Goal: Task Accomplishment & Management: Manage account settings

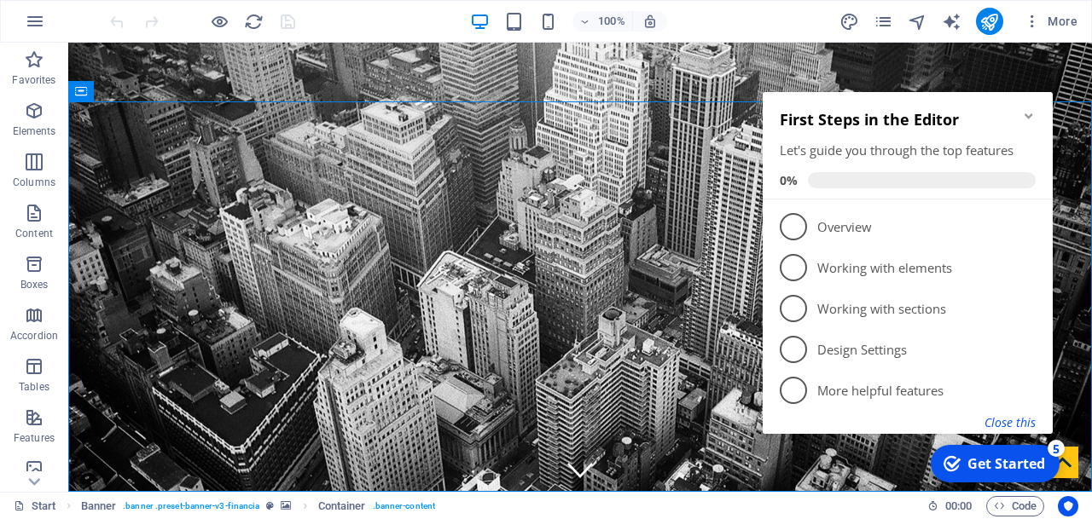
click at [1026, 425] on button "Close this" at bounding box center [1009, 422] width 51 height 16
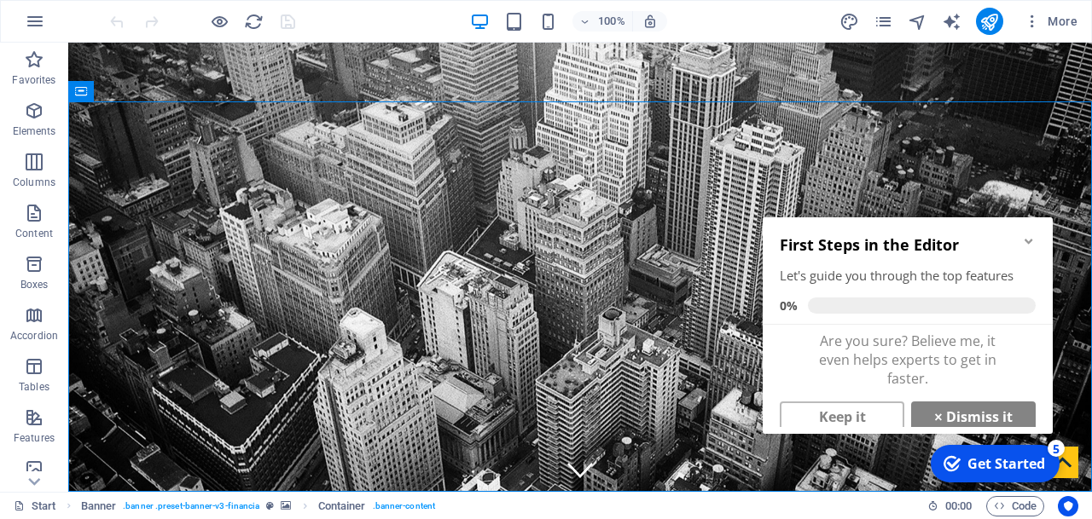
click at [1034, 241] on icon "Minimize checklist" at bounding box center [1029, 242] width 14 height 14
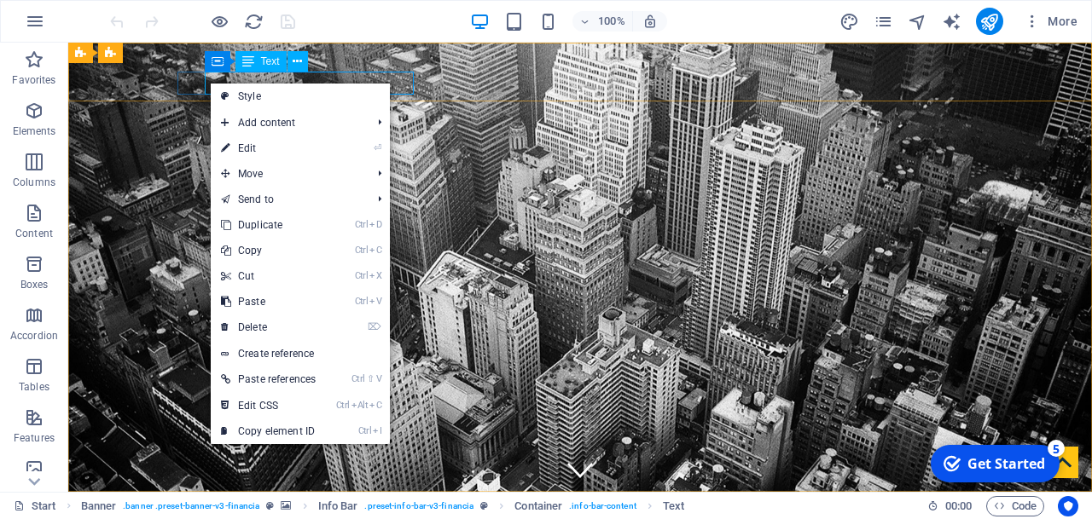
click at [265, 62] on span "Text" at bounding box center [270, 61] width 19 height 10
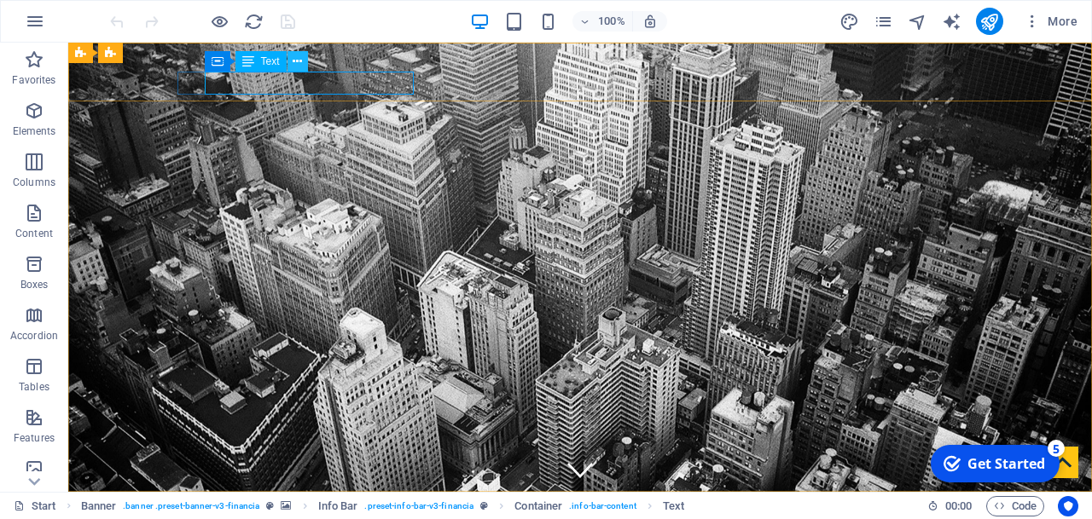
click at [298, 67] on icon at bounding box center [297, 62] width 9 height 18
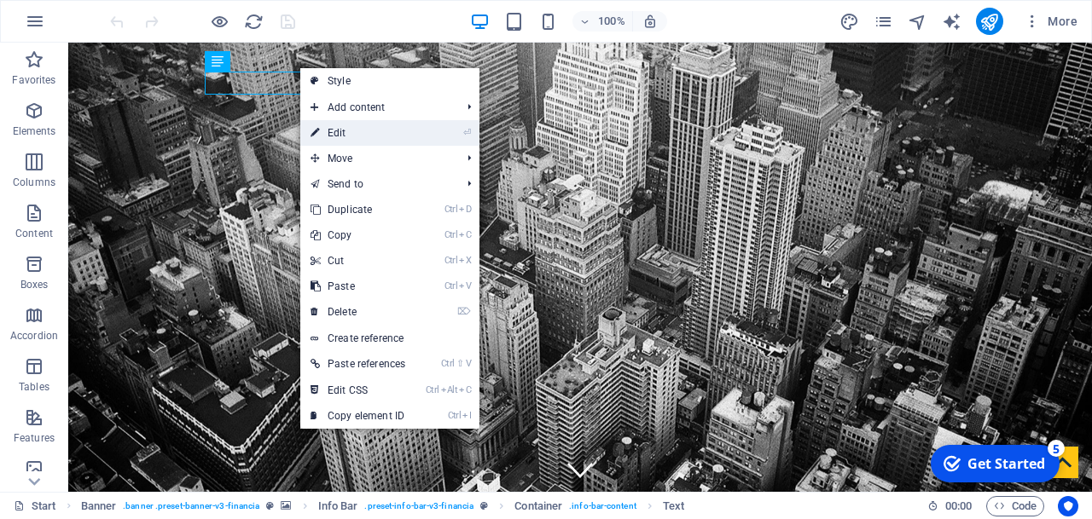
click at [338, 134] on link "⏎ Edit" at bounding box center [357, 133] width 115 height 26
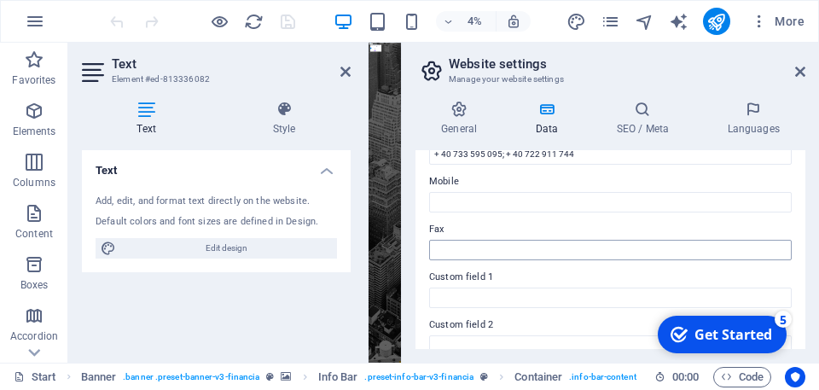
scroll to position [409, 0]
click at [800, 72] on icon at bounding box center [800, 72] width 10 height 14
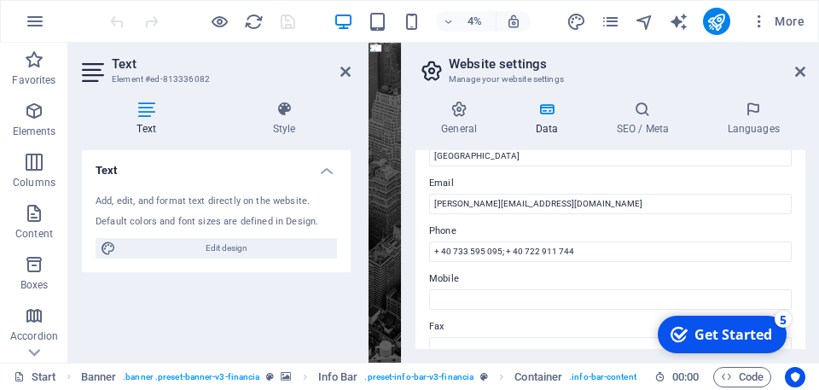
scroll to position [327, 0]
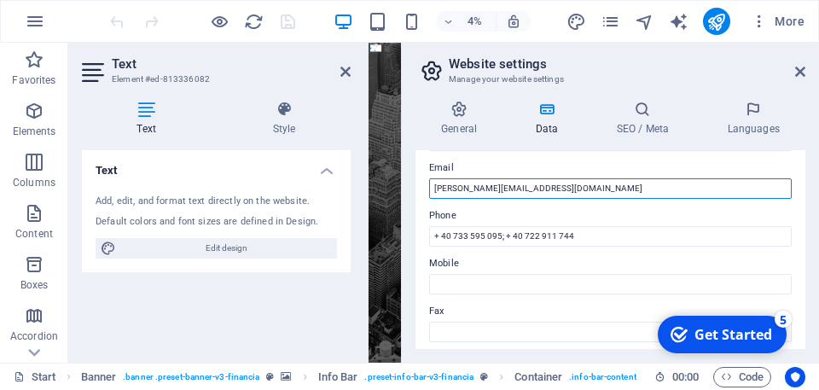
click at [435, 188] on input "[PERSON_NAME][EMAIL_ADDRESS][DOMAIN_NAME]" at bounding box center [610, 188] width 362 height 20
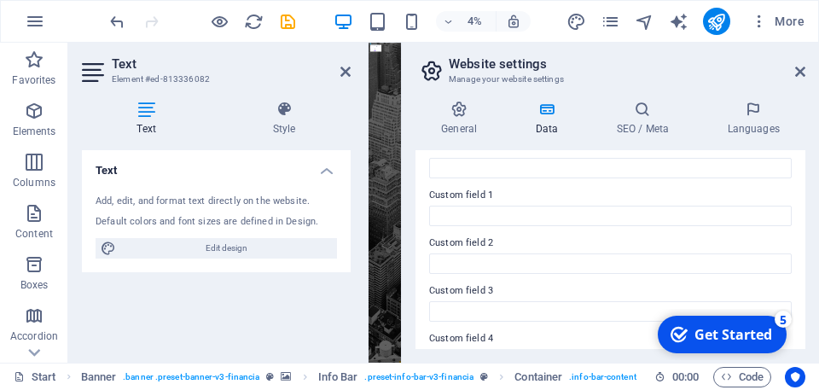
scroll to position [620, 0]
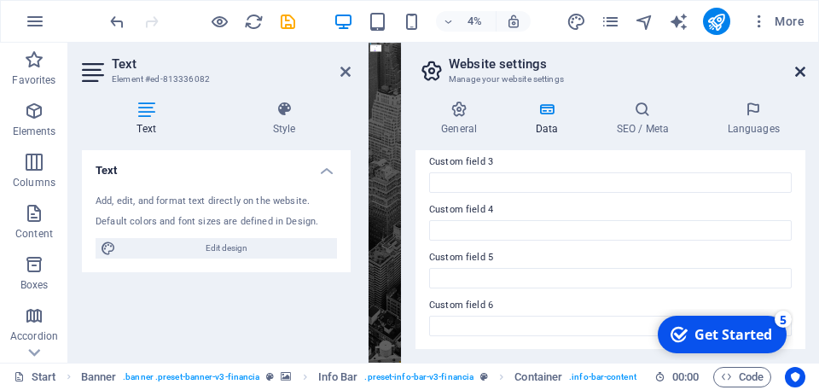
type input "[EMAIL_ADDRESS][DOMAIN_NAME]; [DOMAIN_NAME][EMAIL_ADDRESS][DOMAIN_NAME]"
click at [802, 68] on icon at bounding box center [800, 72] width 10 height 14
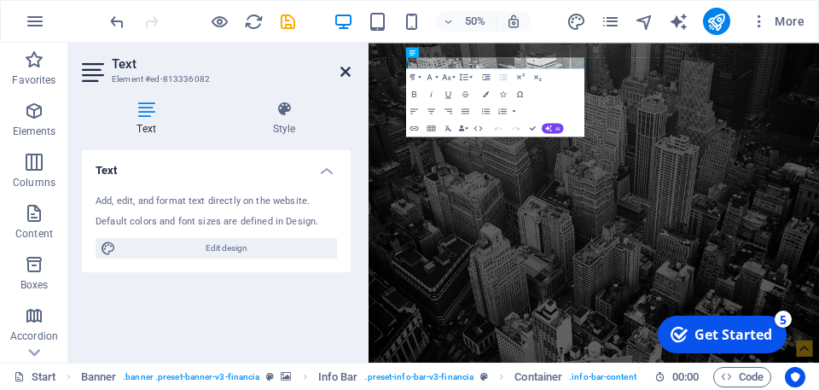
click at [343, 69] on icon at bounding box center [345, 72] width 10 height 14
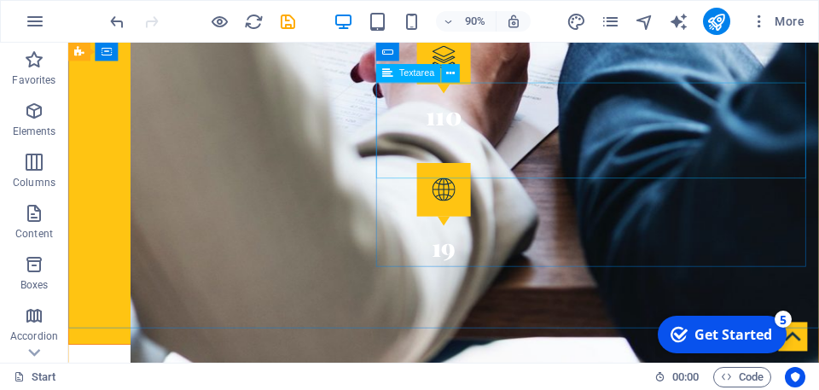
scroll to position [2211, 0]
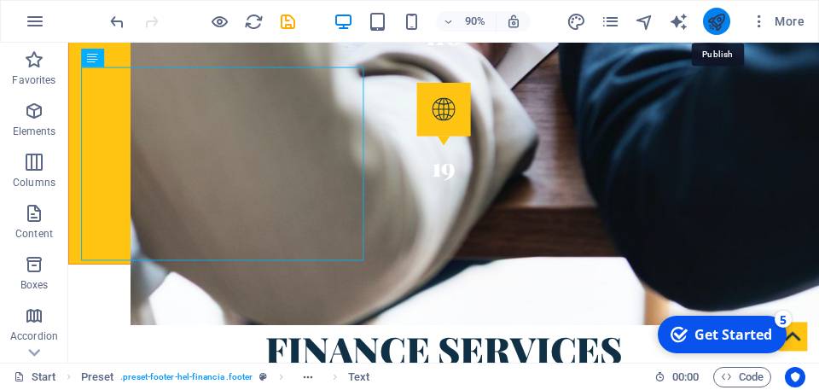
click at [721, 22] on icon "publish" at bounding box center [716, 22] width 20 height 20
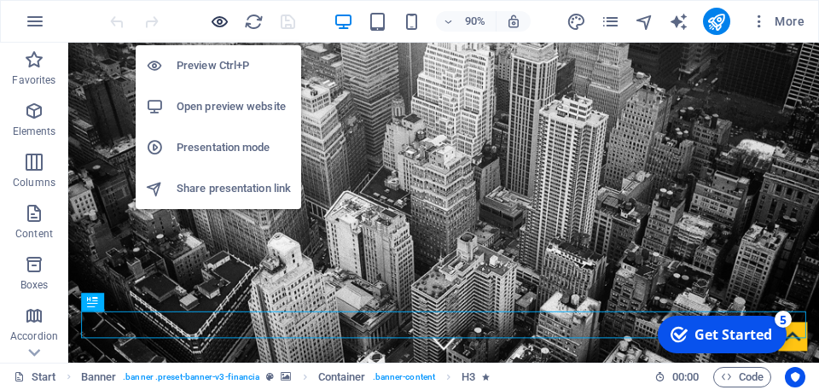
click at [217, 21] on icon "button" at bounding box center [220, 22] width 20 height 20
